Goal: Complete application form: Complete application form

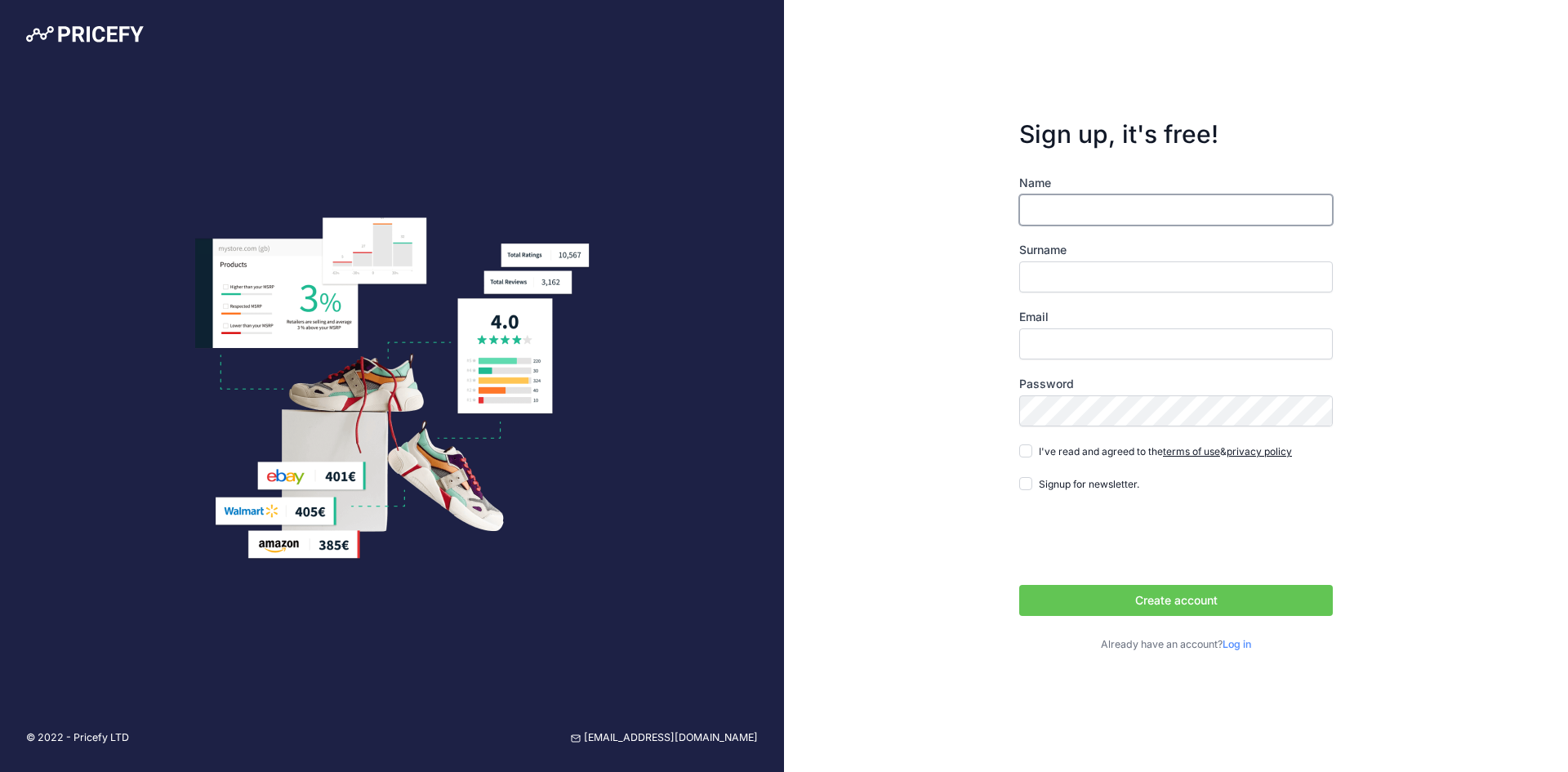
click at [1093, 204] on input "Name" at bounding box center [1176, 210] width 313 height 31
click at [1076, 205] on input "[PERSON_NAME]" at bounding box center [1176, 210] width 313 height 31
type input "Pietro"
click at [1070, 264] on input "Surname" at bounding box center [1176, 277] width 313 height 31
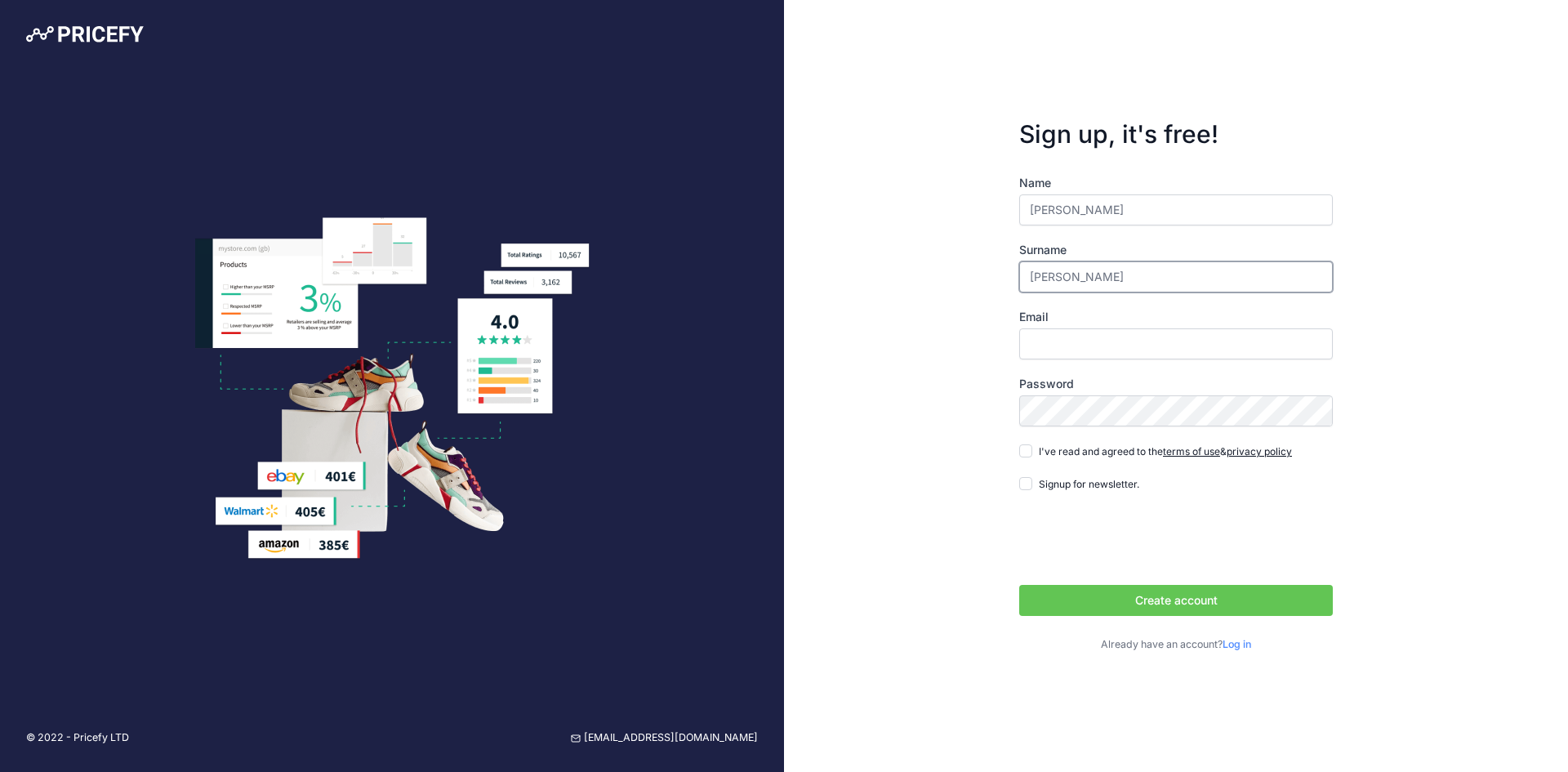
type input "Rossi"
click at [1102, 342] on input "Email" at bounding box center [1176, 344] width 313 height 31
type input "[PERSON_NAME][EMAIL_ADDRESS][DOMAIN_NAME]"
click at [1025, 451] on input "I've read and agreed to the terms of use & privacy policy" at bounding box center [1025, 450] width 13 height 13
checkbox input "true"
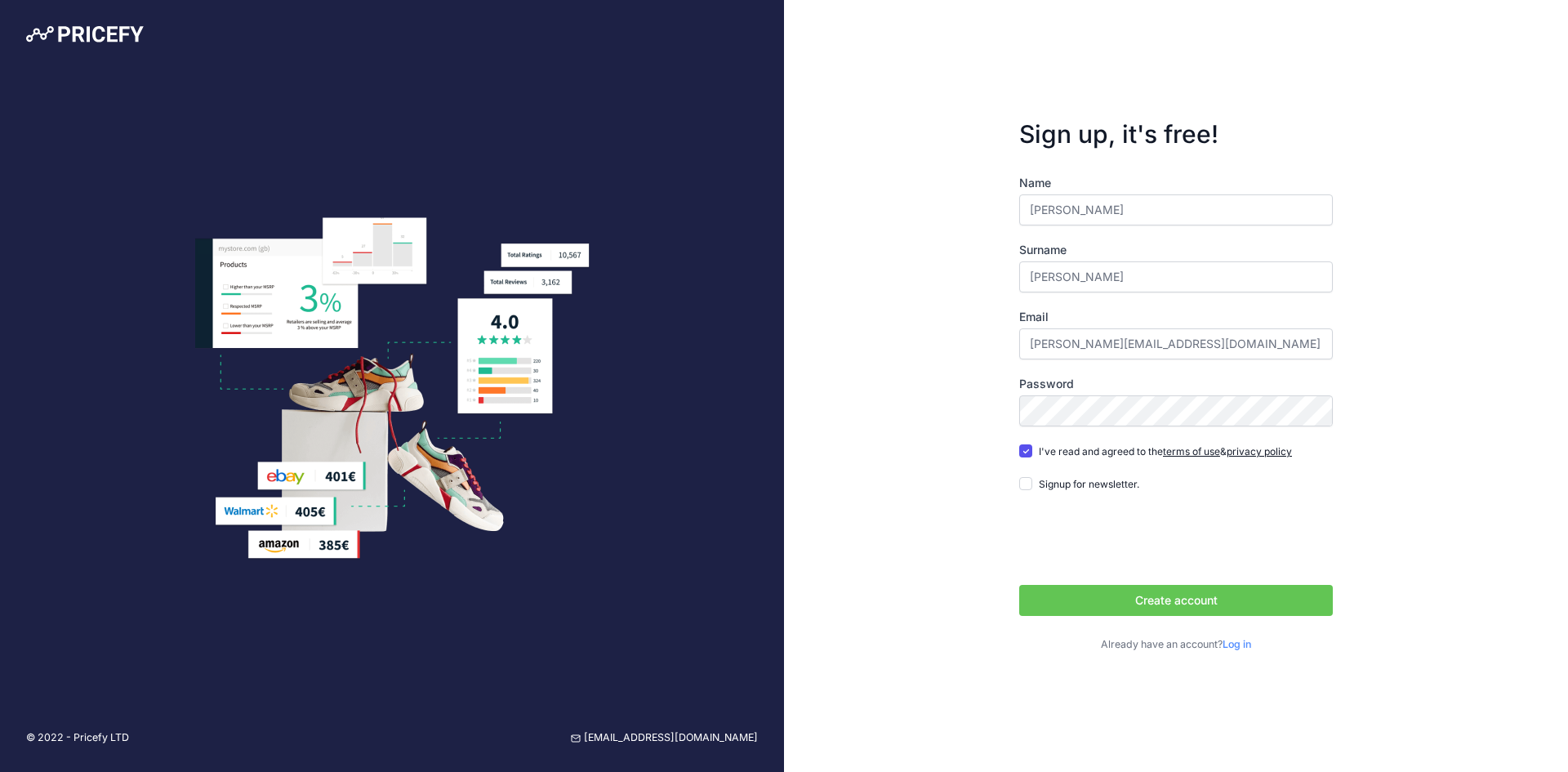
click at [1116, 595] on button "Create account" at bounding box center [1176, 600] width 313 height 31
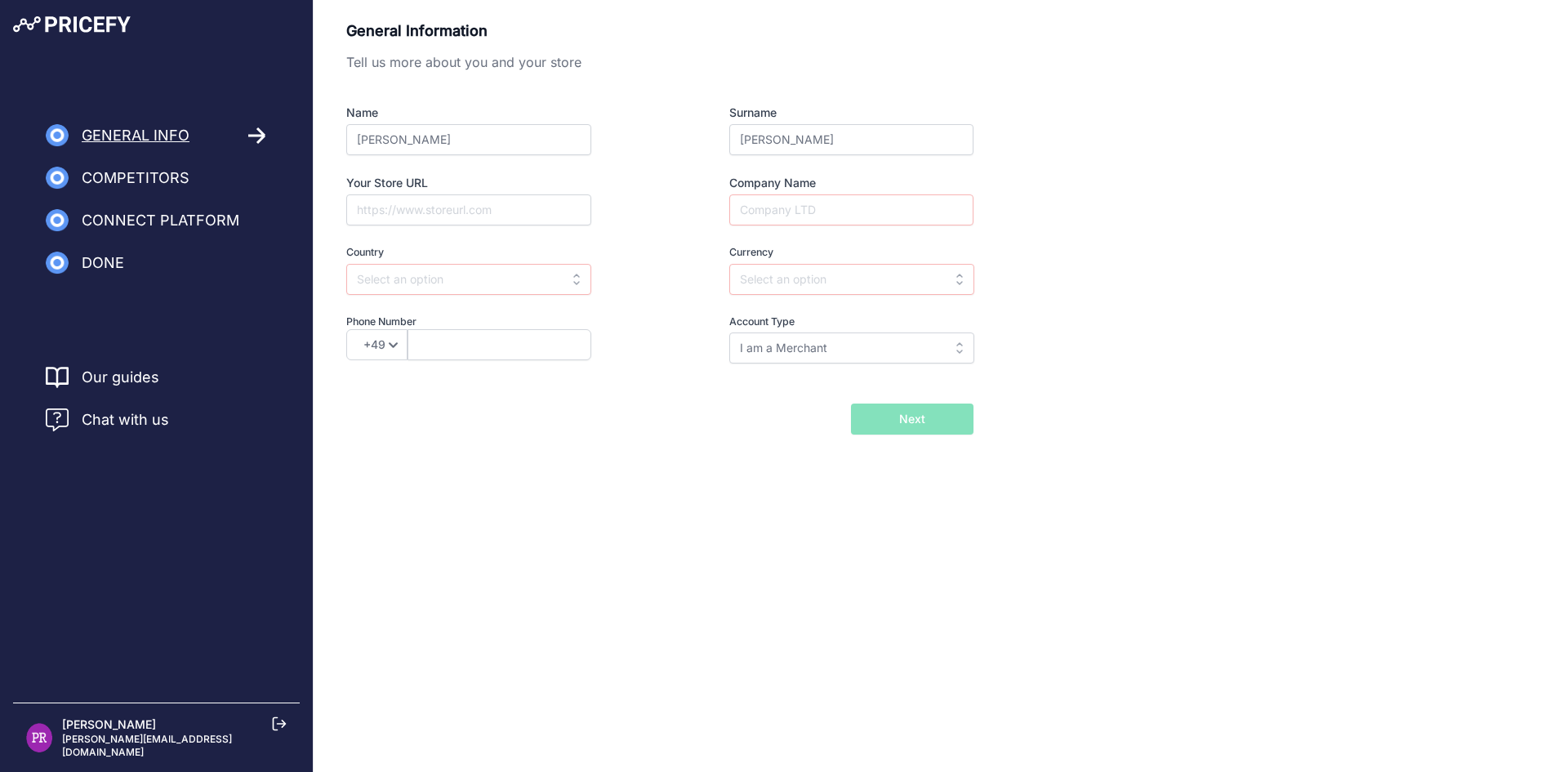
click at [1151, 491] on div "General Information Tell us more about you and your store Name [PERSON_NAME] Su…" at bounding box center [940, 253] width 1255 height 506
click at [786, 213] on input "Company Name" at bounding box center [851, 210] width 245 height 31
click at [819, 205] on input "[PERSON_NAME] Pet shop" at bounding box center [851, 210] width 245 height 31
type input "[PERSON_NAME] Pet Shop"
click at [397, 226] on div "Name [PERSON_NAME] Surname [PERSON_NAME] Your Store URL Company Name [PERSON_NA…" at bounding box center [660, 234] width 627 height 259
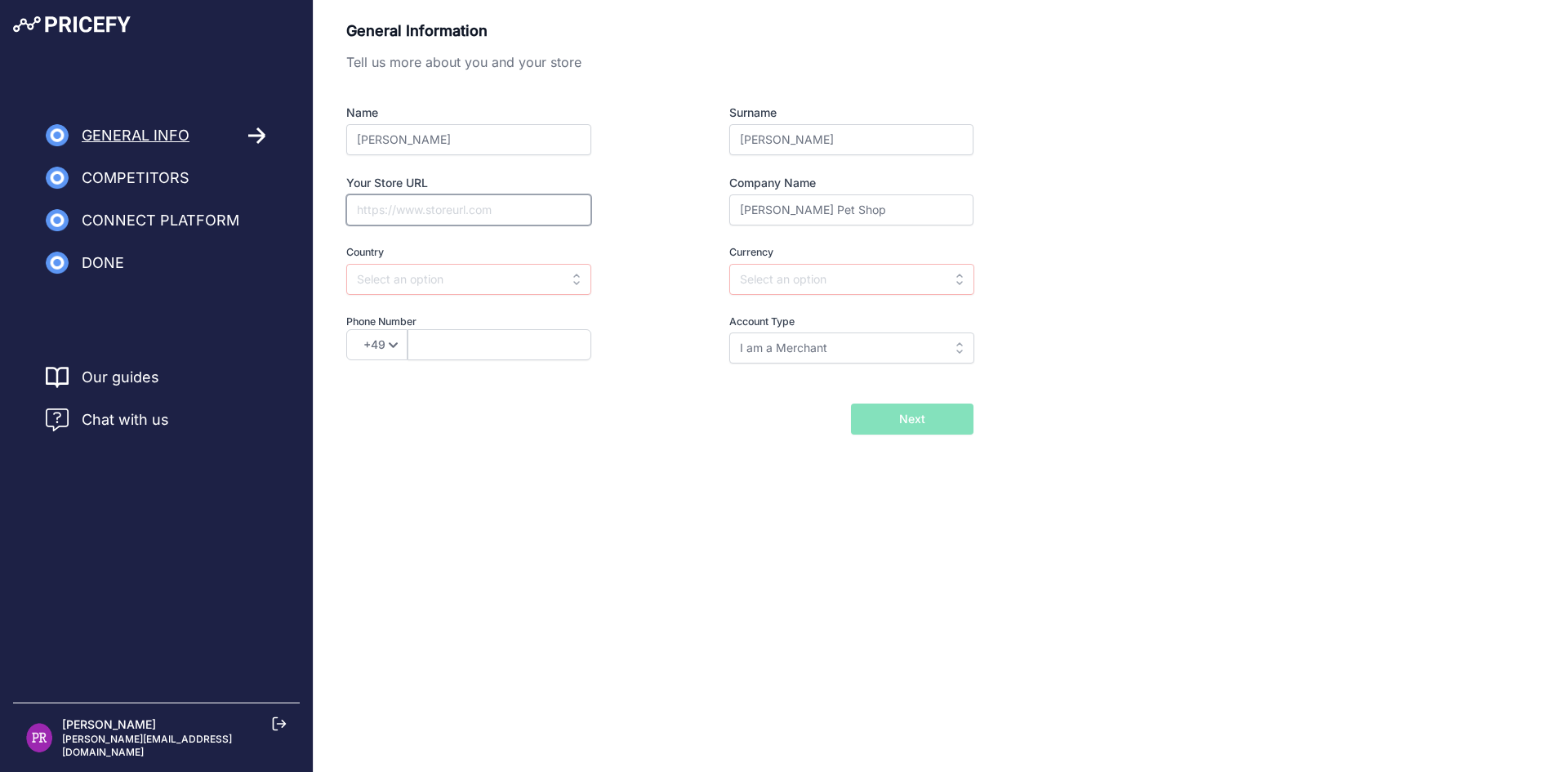
paste input "[URL][DOMAIN_NAME]"
click at [410, 214] on input "[URL][DOMAIN_NAME]" at bounding box center [468, 210] width 245 height 31
type input "[URL][DOMAIN_NAME]"
click at [446, 282] on input "text" at bounding box center [468, 279] width 245 height 31
click at [414, 311] on div "[GEOGRAPHIC_DATA]" at bounding box center [448, 316] width 205 height 29
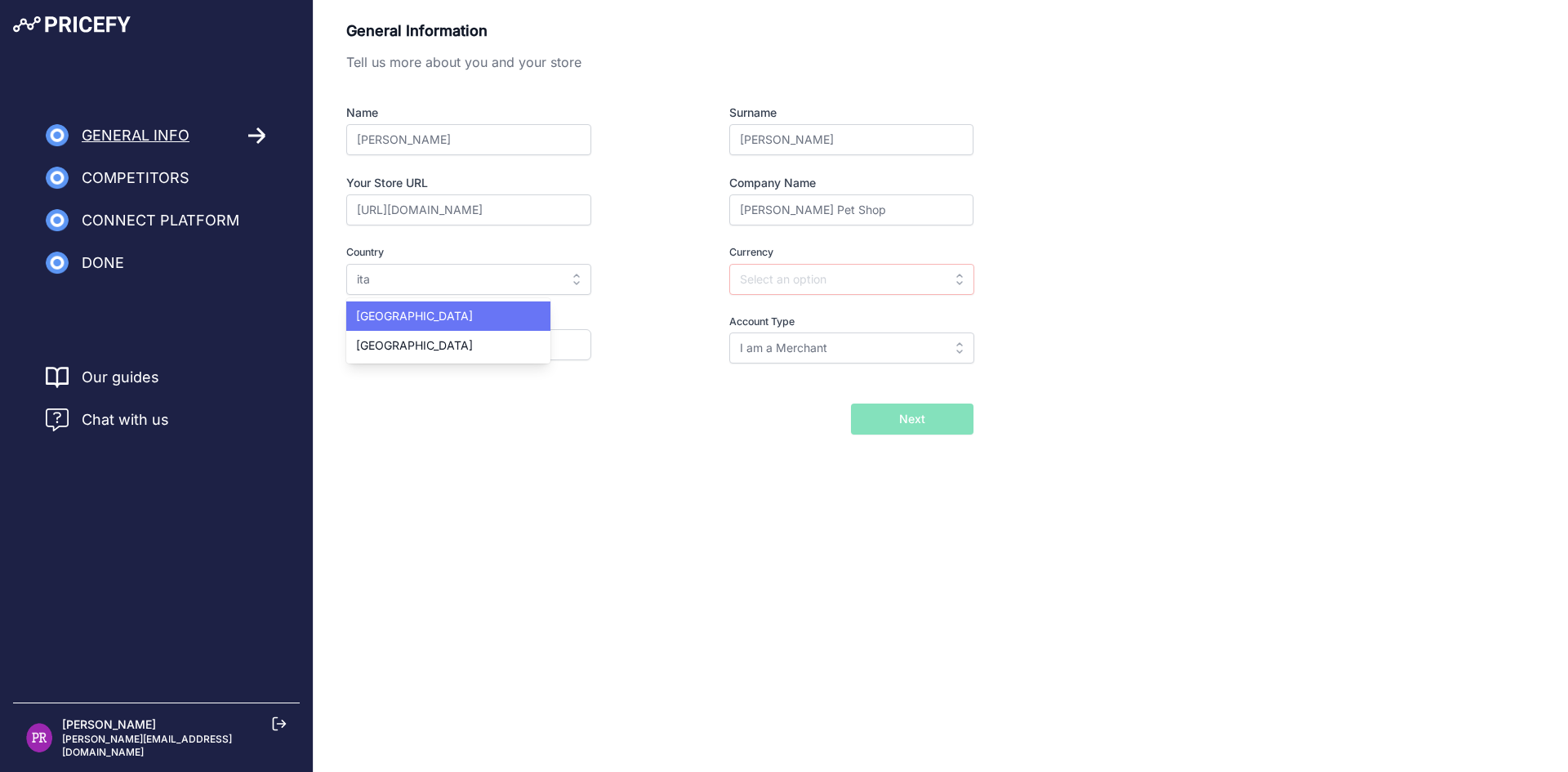
type input "[GEOGRAPHIC_DATA]"
type input "EUR"
select select "39"
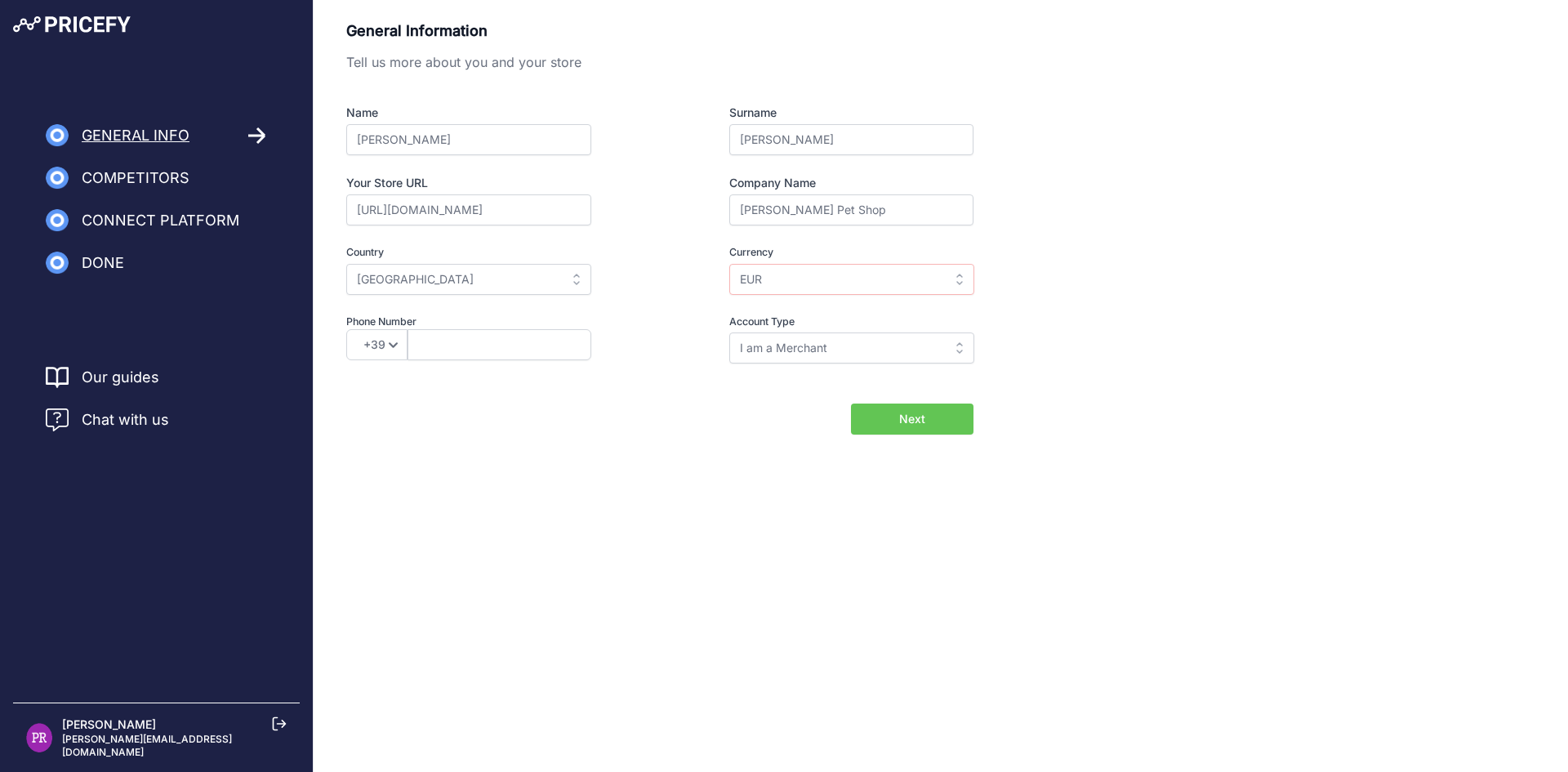
click at [663, 367] on div "General Information Tell us more about you and your store Name [PERSON_NAME] Su…" at bounding box center [660, 204] width 627 height 368
click at [831, 358] on input "I am a Merchant" at bounding box center [851, 348] width 245 height 31
click at [805, 349] on input "text" at bounding box center [851, 348] width 245 height 31
type input "I am a Merchant"
click at [525, 352] on input "text" at bounding box center [499, 345] width 184 height 31
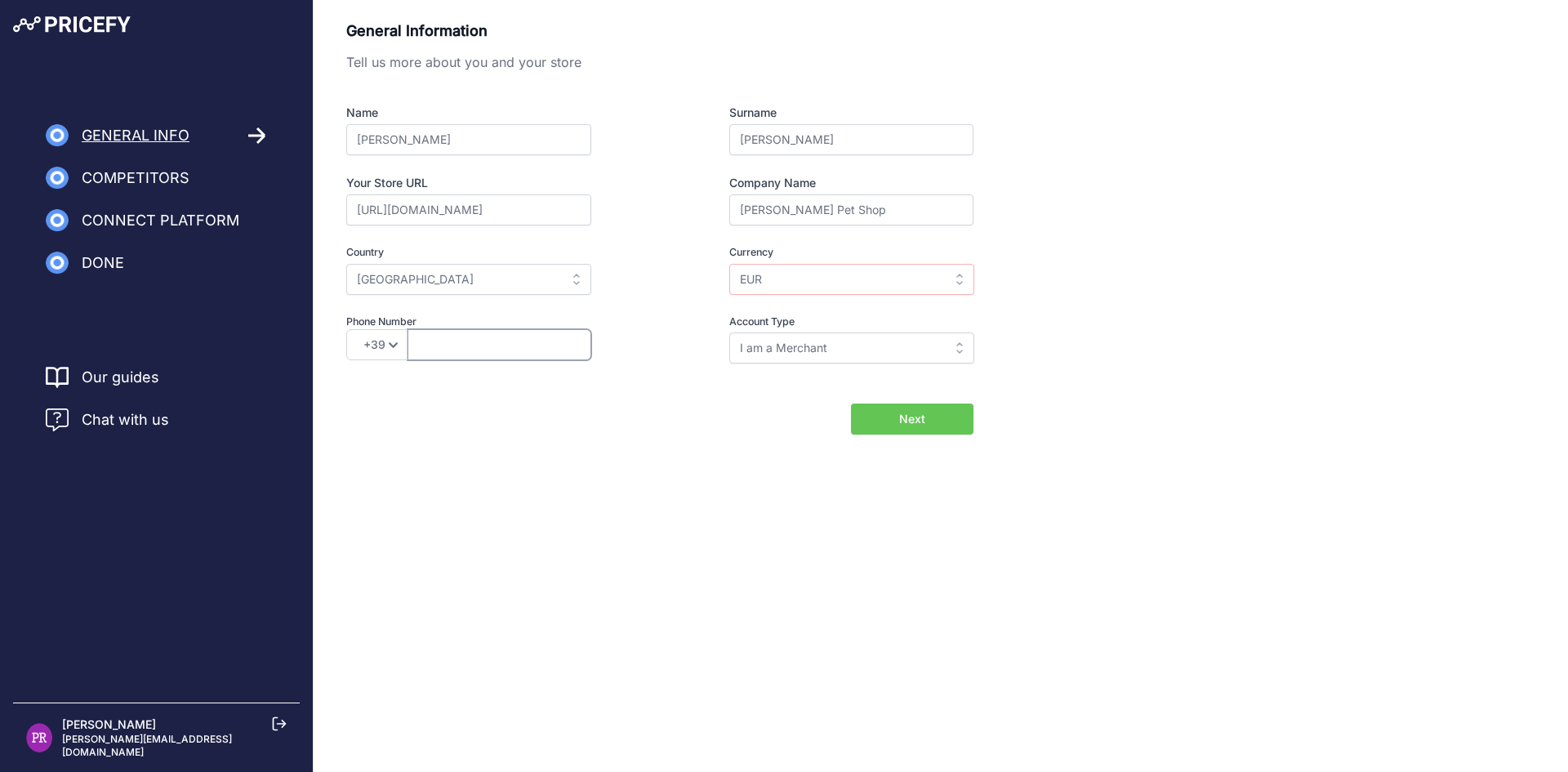
click at [424, 347] on input "text" at bounding box center [499, 345] width 184 height 31
type input "3287149375"
click at [1111, 404] on div "General Information Tell us more about you and your store Name [PERSON_NAME] Su…" at bounding box center [940, 228] width 1189 height 415
click at [922, 417] on span "Next" at bounding box center [912, 418] width 26 height 16
